Goal: Information Seeking & Learning: Learn about a topic

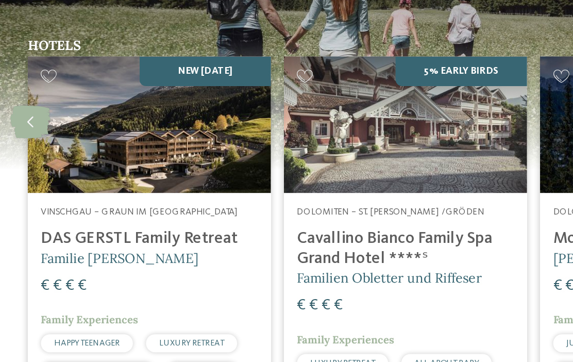
scroll to position [856, 0]
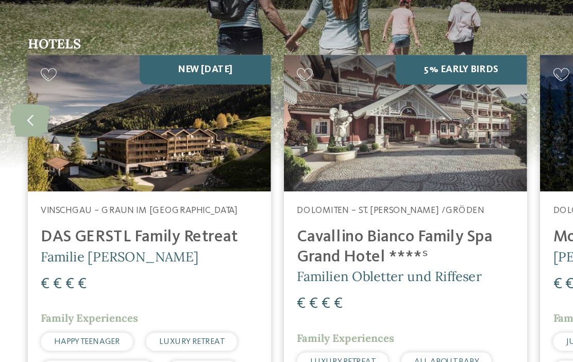
click at [58, 249] on h4 "DAS GERSTL Family Retreat" at bounding box center [126, 255] width 136 height 12
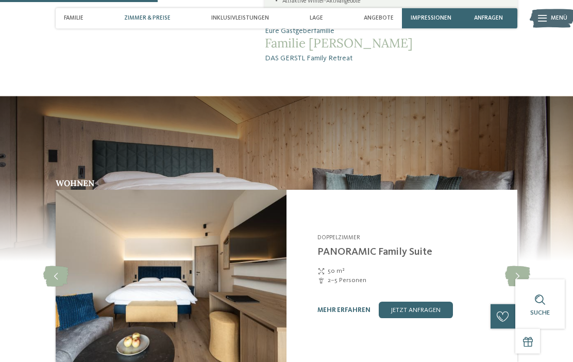
scroll to position [762, 0]
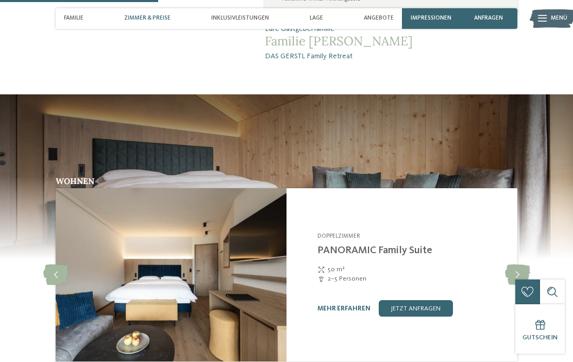
click at [520, 264] on icon at bounding box center [517, 274] width 25 height 21
click at [522, 268] on icon at bounding box center [517, 274] width 25 height 21
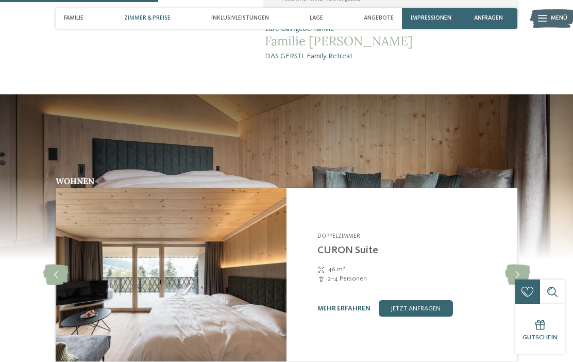
click at [338, 305] on link "mehr erfahren" at bounding box center [343, 308] width 53 height 7
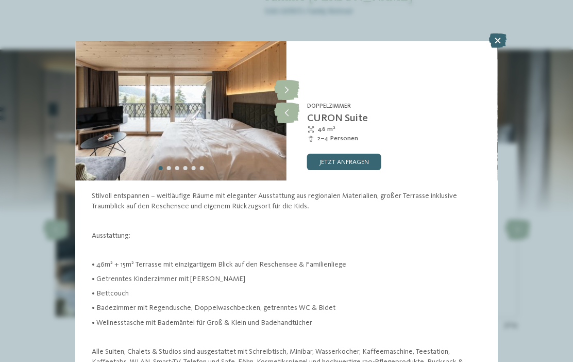
scroll to position [20, 0]
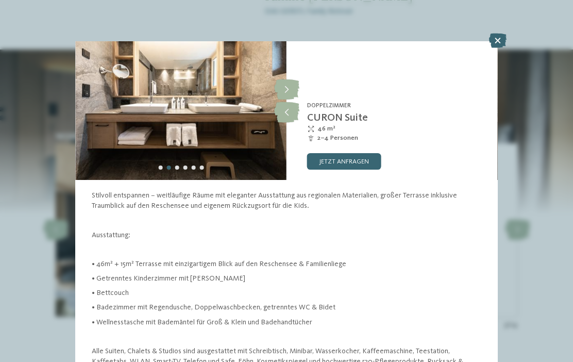
click at [291, 114] on icon at bounding box center [286, 112] width 25 height 21
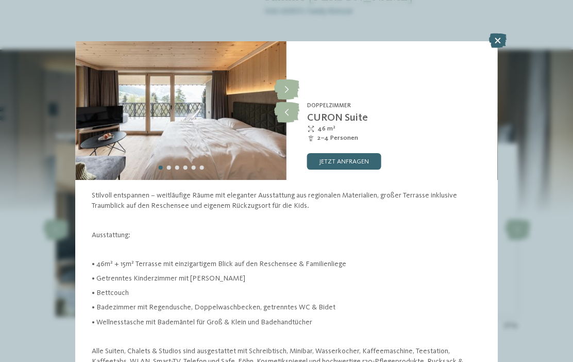
click at [294, 120] on icon at bounding box center [286, 112] width 25 height 21
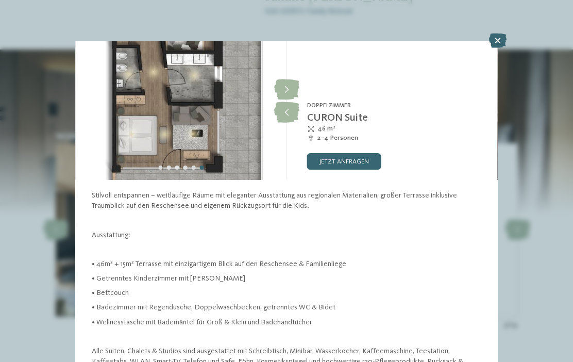
click at [293, 122] on icon at bounding box center [286, 112] width 25 height 21
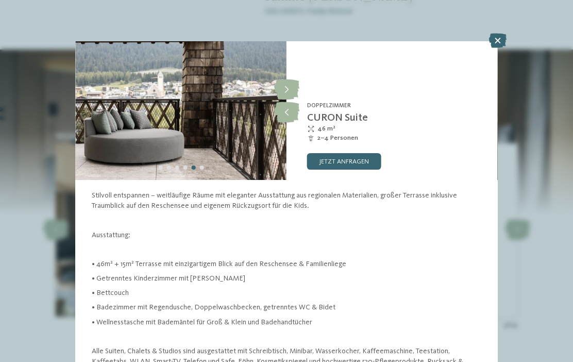
click at [294, 121] on icon at bounding box center [286, 112] width 25 height 21
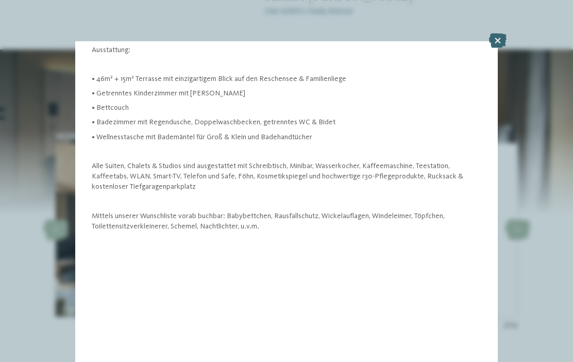
scroll to position [246, 0]
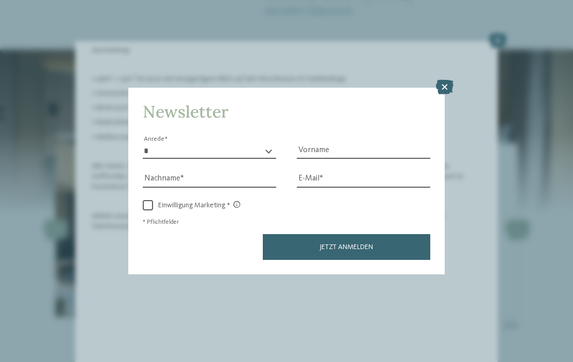
click at [446, 80] on icon at bounding box center [445, 87] width 18 height 14
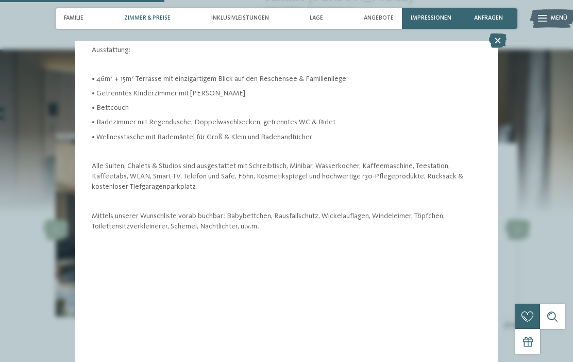
click at [543, 24] on div at bounding box center [542, 18] width 9 height 21
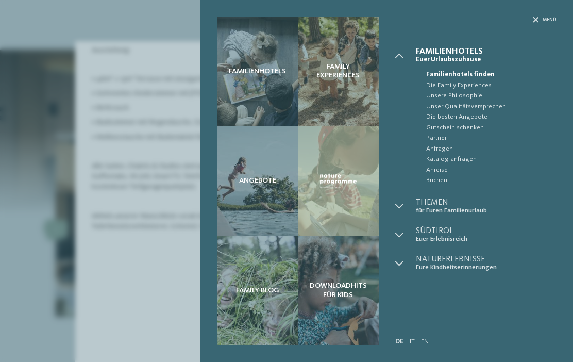
click at [539, 106] on span "Unser Qualitätsversprechen" at bounding box center [491, 107] width 130 height 10
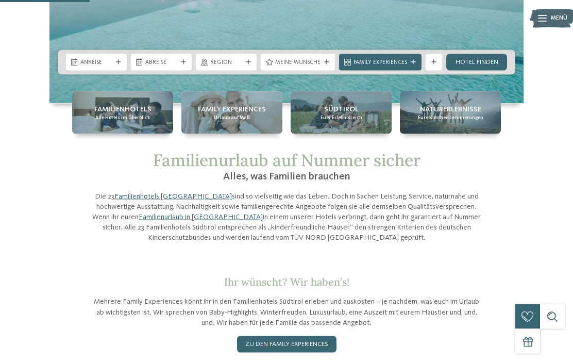
scroll to position [206, 0]
click at [356, 111] on span "Südtirol" at bounding box center [341, 109] width 35 height 10
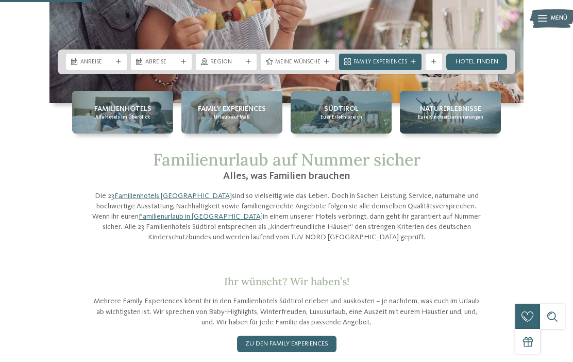
click at [351, 115] on span "Euer Erlebnisreich" at bounding box center [342, 117] width 42 height 7
